Goal: Task Accomplishment & Management: Use online tool/utility

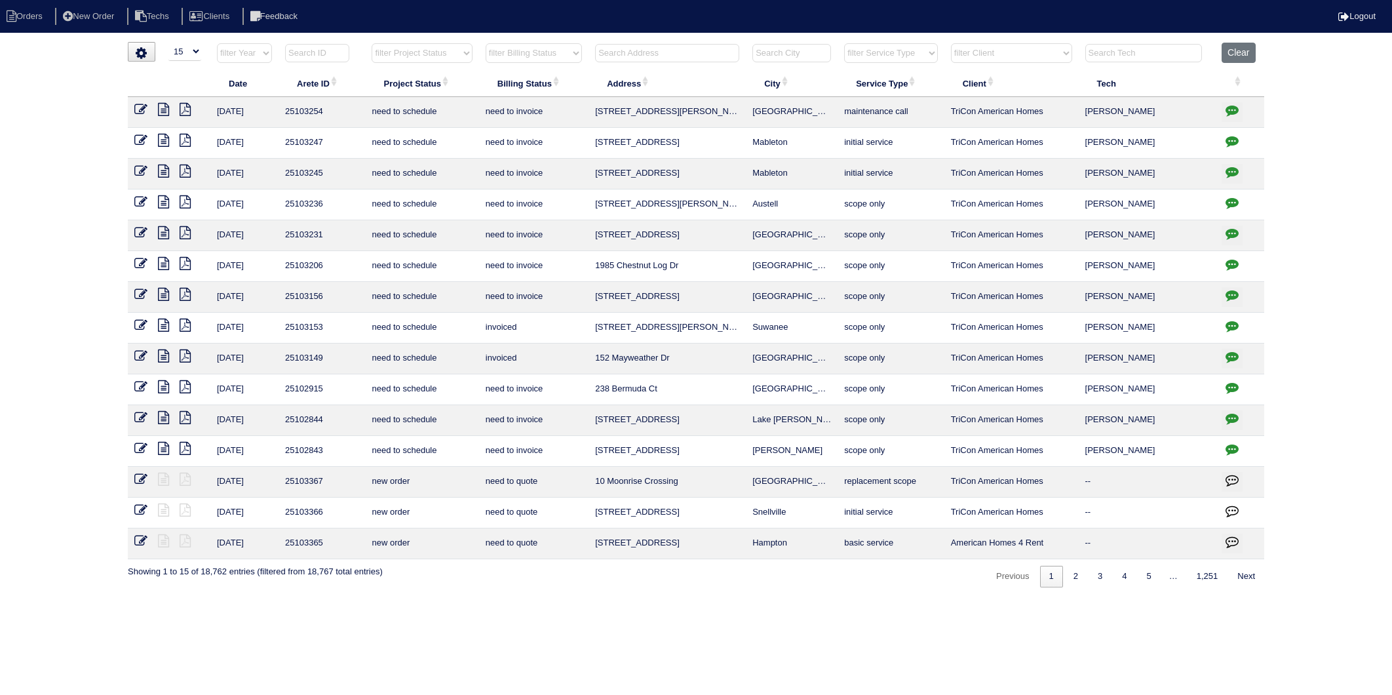
select select "15"
click at [637, 51] on input "text" at bounding box center [667, 53] width 144 height 18
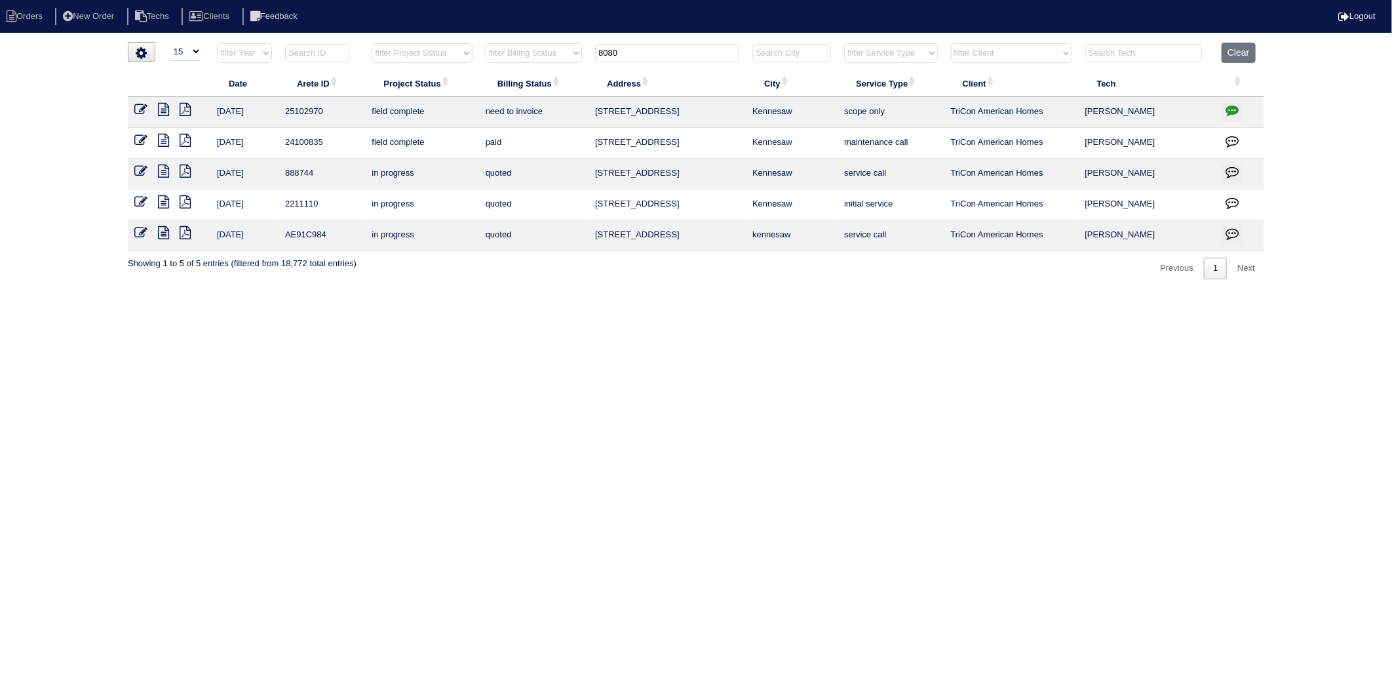
type input "8080"
click at [166, 110] on icon at bounding box center [163, 109] width 11 height 13
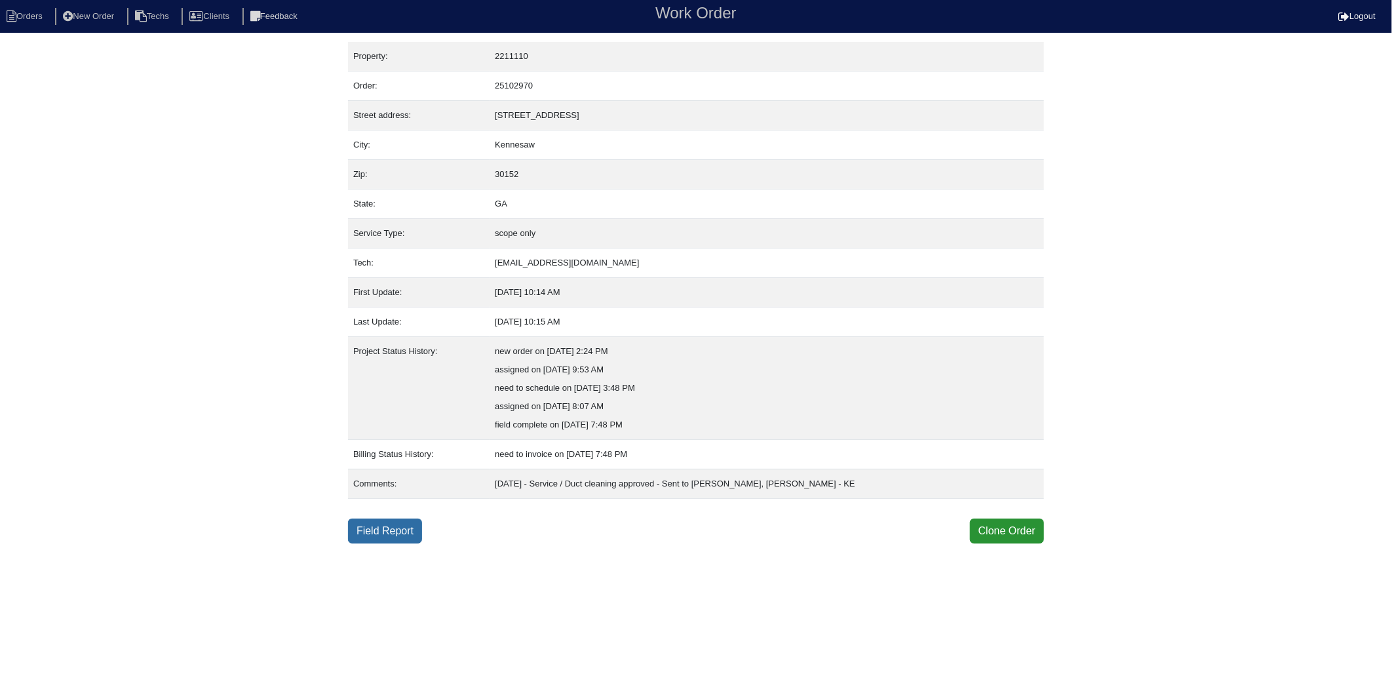
click at [381, 528] on link "Field Report" at bounding box center [385, 530] width 74 height 25
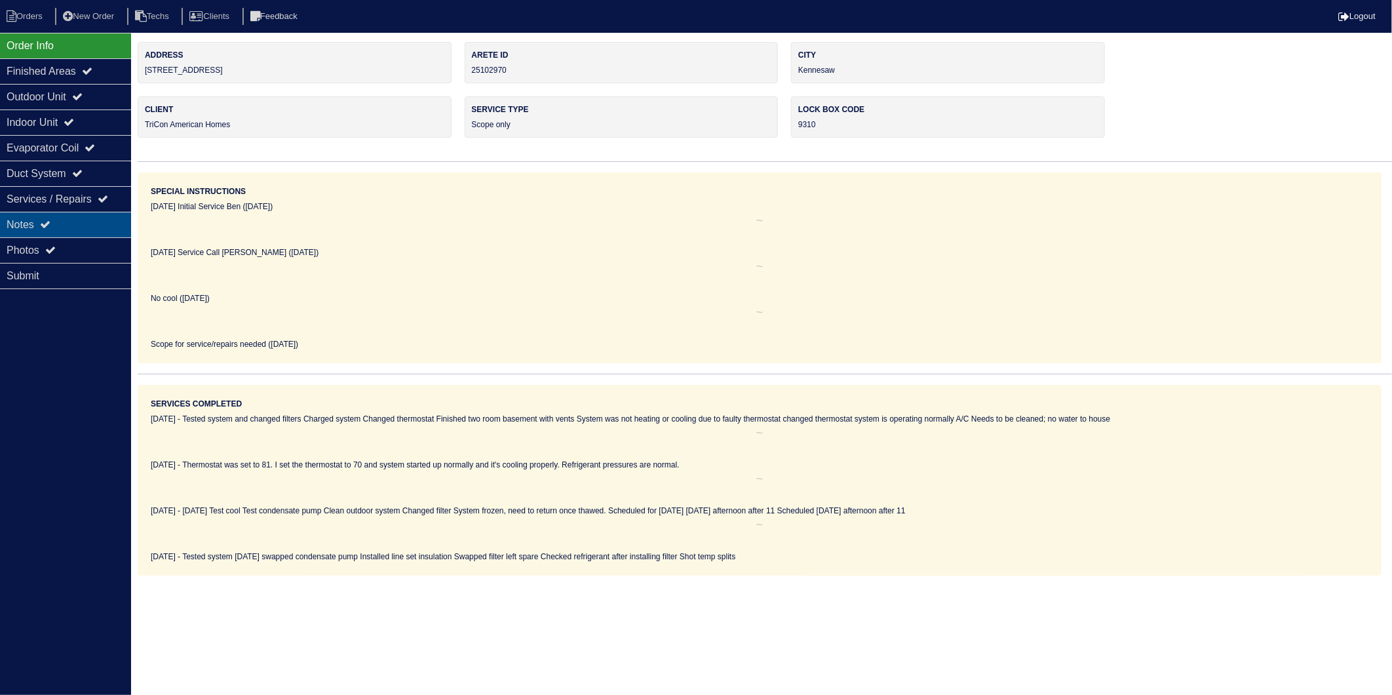
click at [40, 220] on div "Notes" at bounding box center [65, 225] width 131 height 26
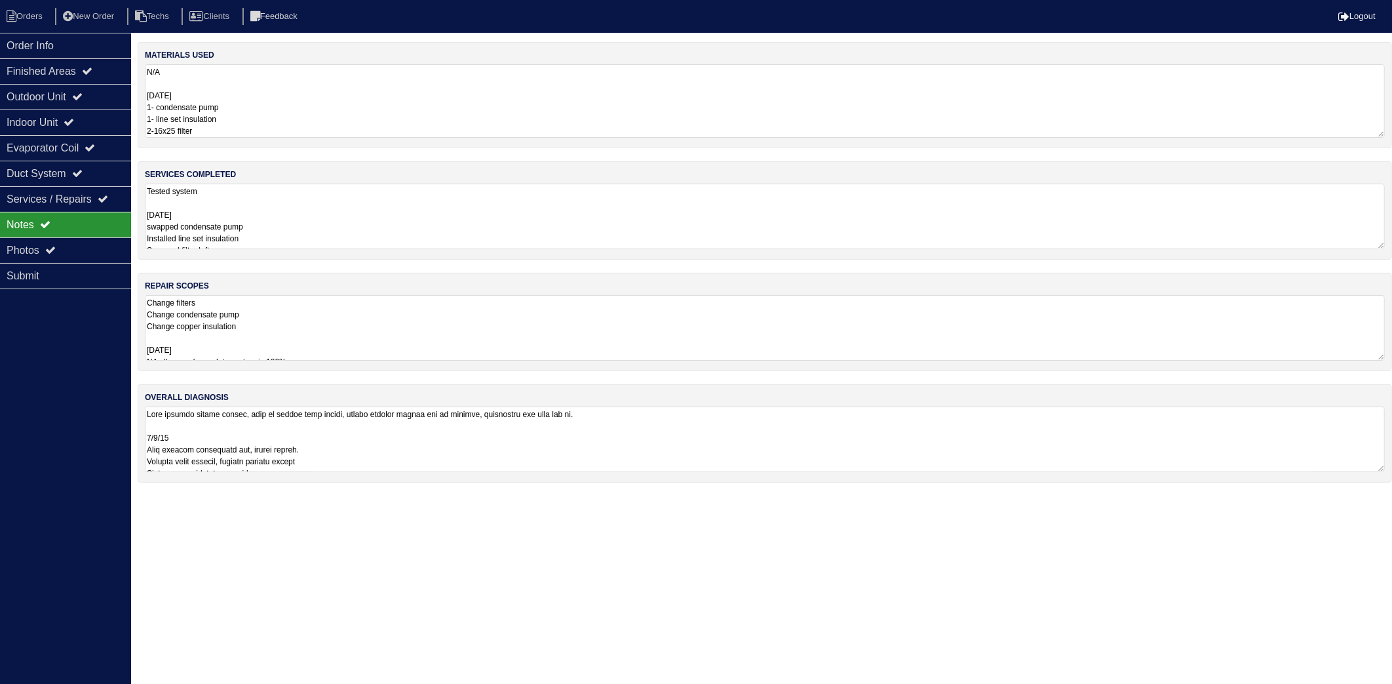
click at [254, 106] on textarea "N/A [DATE] 1- condensate pump 1- line set insulation 2-16x25 filter" at bounding box center [765, 100] width 1240 height 73
